Goal: Find specific page/section: Find specific page/section

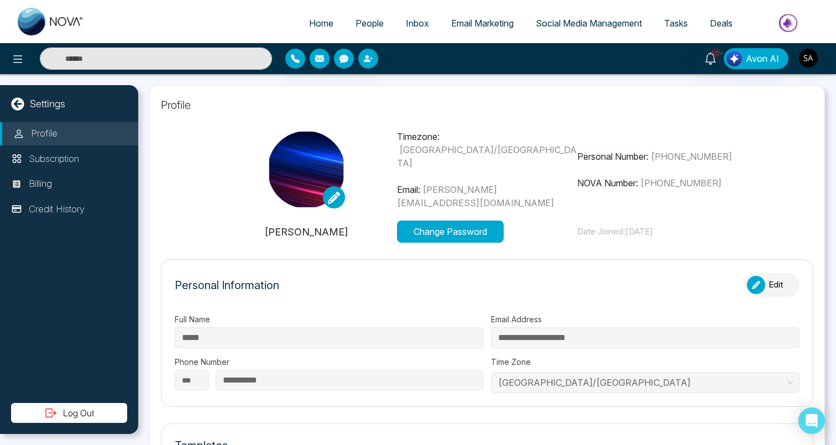
select select "***"
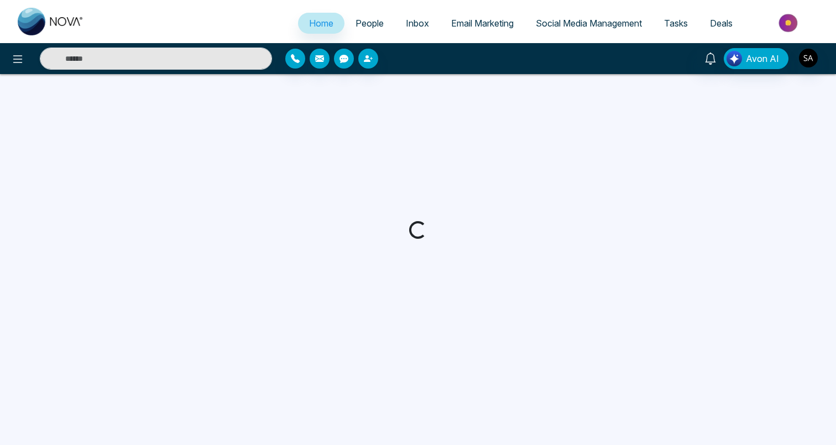
select select "*"
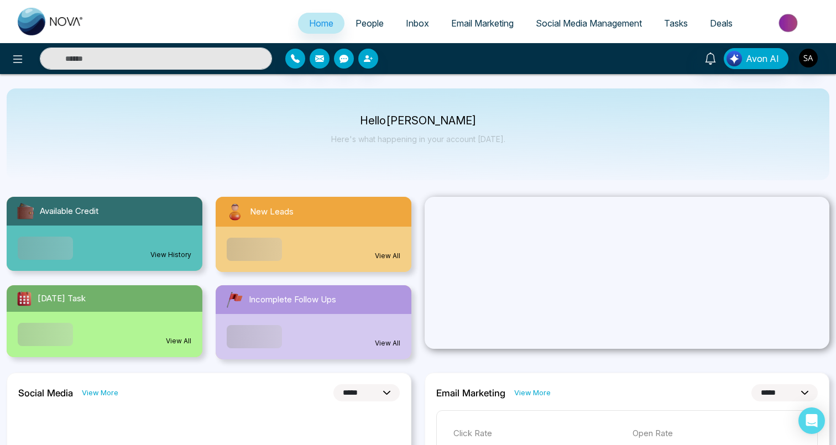
click at [366, 25] on span "People" at bounding box center [369, 23] width 28 height 11
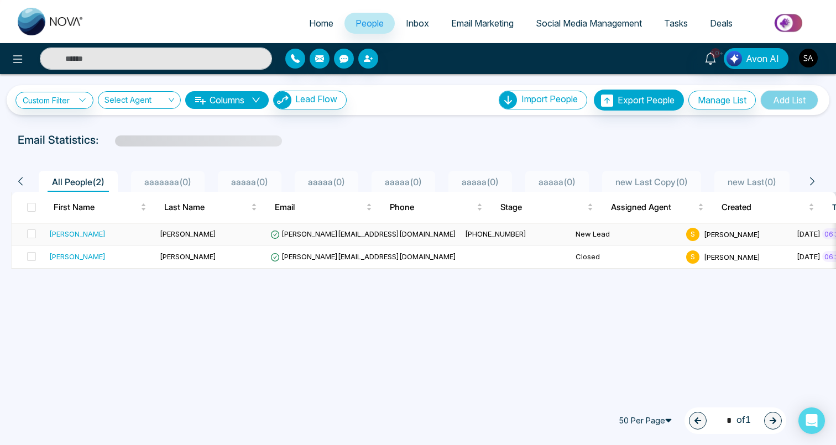
click at [51, 235] on div "sahil" at bounding box center [77, 233] width 56 height 11
